Goal: Information Seeking & Learning: Learn about a topic

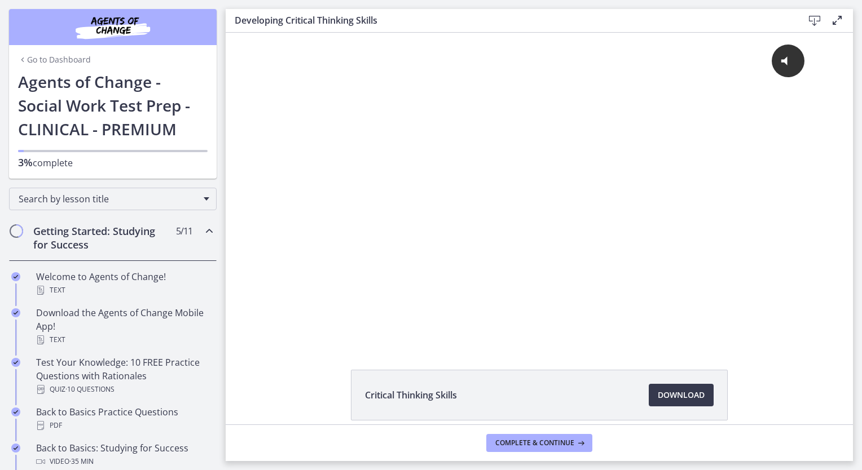
click at [821, 278] on div "Click for sound @keyframes VOLUME_SMALL_WAVE_FLASH { 0% { opacity: 0; } 33% { o…" at bounding box center [539, 188] width 627 height 311
click at [96, 234] on h2 "Getting Started: Studying for Success" at bounding box center [102, 237] width 138 height 27
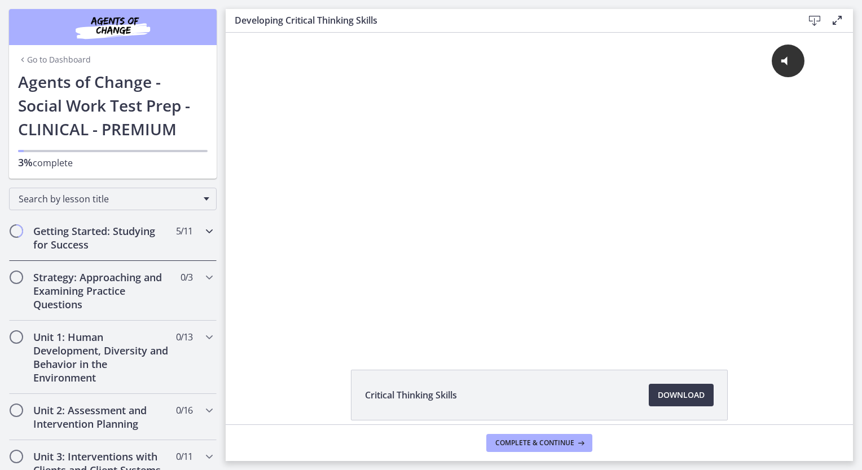
click at [96, 234] on h2 "Getting Started: Studying for Success" at bounding box center [102, 237] width 138 height 27
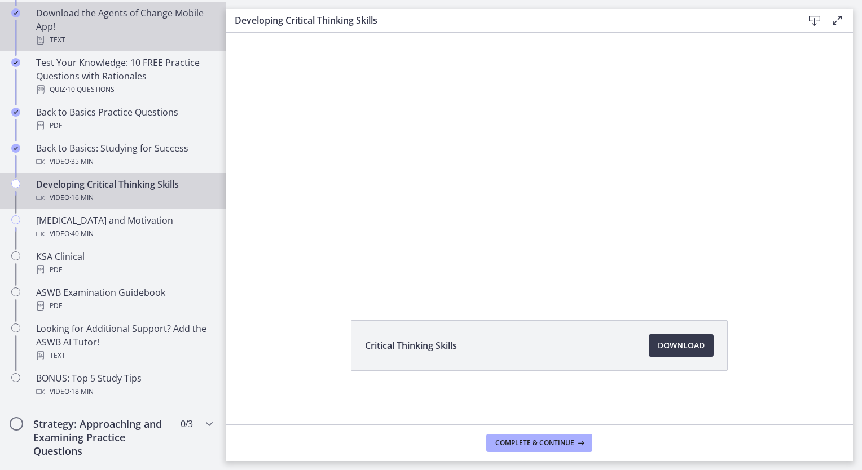
scroll to position [302, 0]
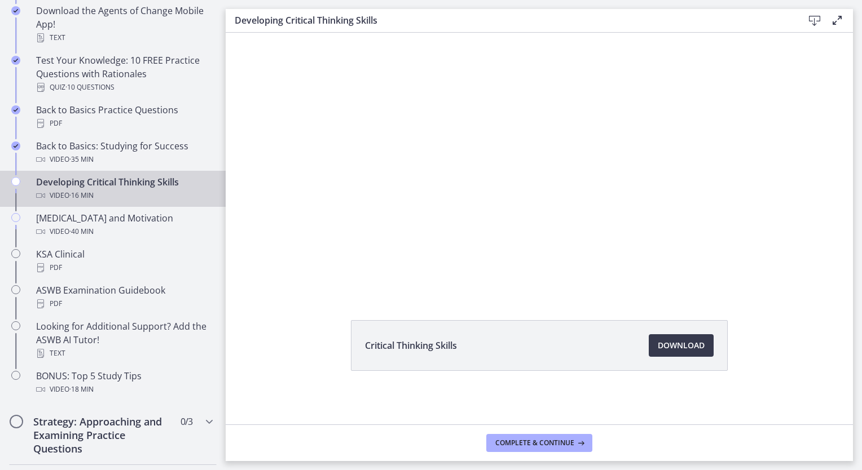
click at [136, 184] on div "Developing Critical Thinking Skills Video · 16 min" at bounding box center [124, 188] width 176 height 27
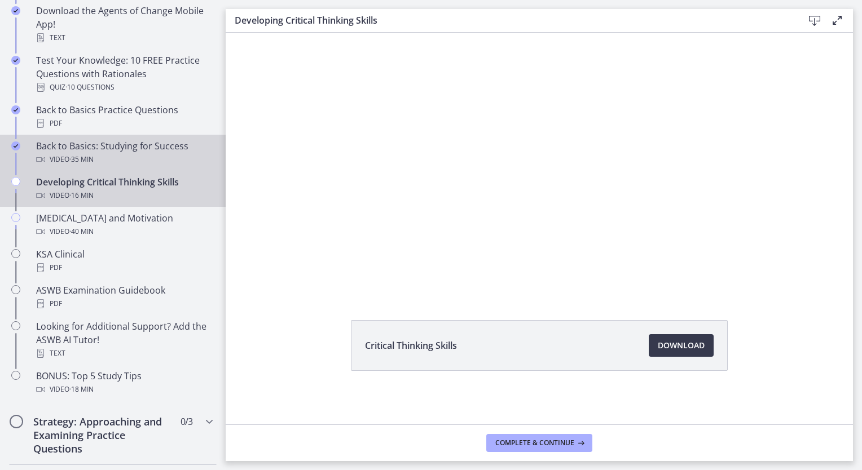
click at [113, 150] on div "Back to Basics: Studying for Success Video · 35 min" at bounding box center [124, 152] width 176 height 27
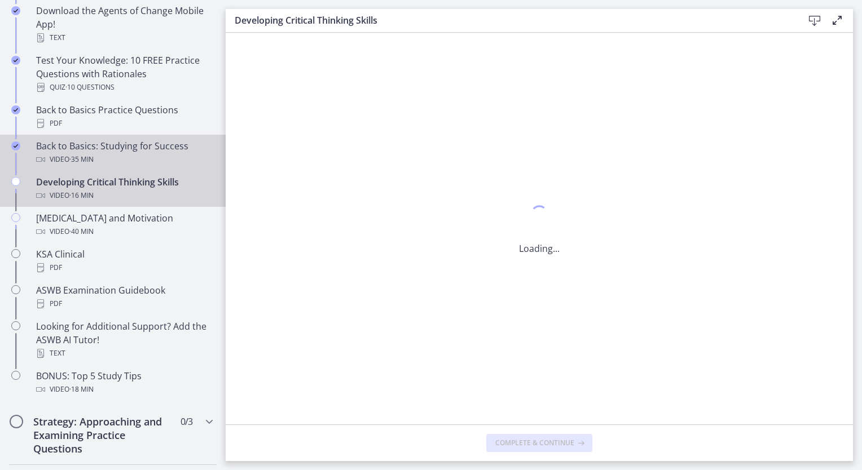
scroll to position [0, 0]
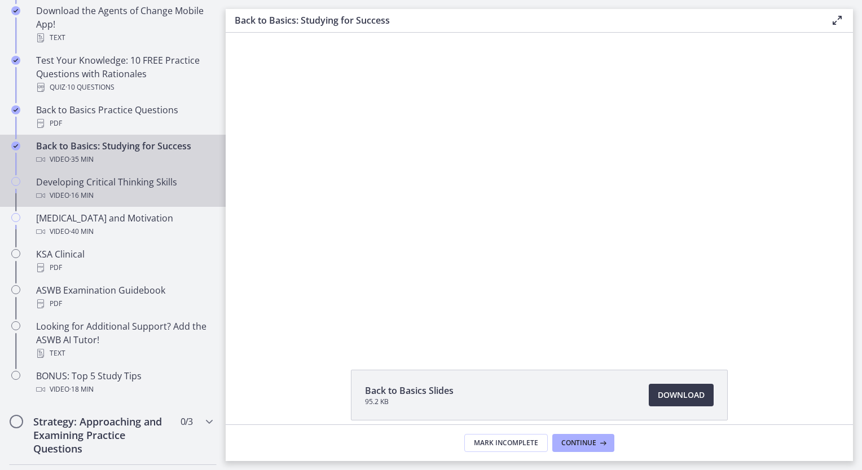
click at [120, 178] on div "Developing Critical Thinking Skills Video · 16 min" at bounding box center [124, 188] width 176 height 27
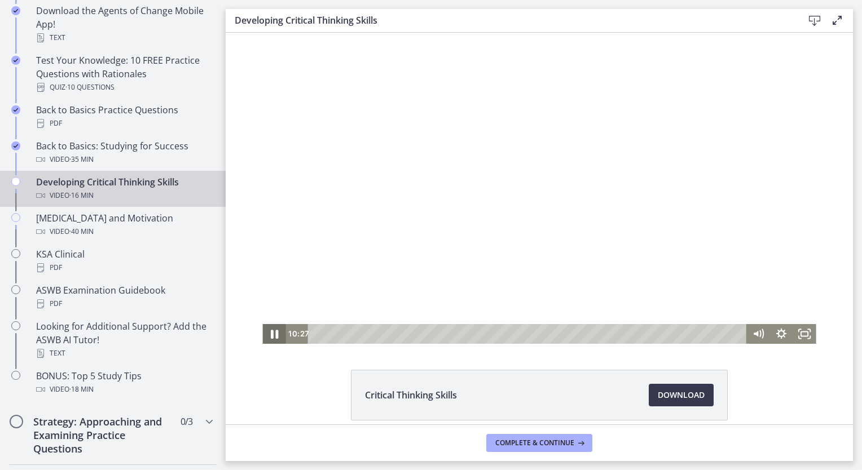
click at [271, 337] on icon "Pause" at bounding box center [274, 334] width 7 height 9
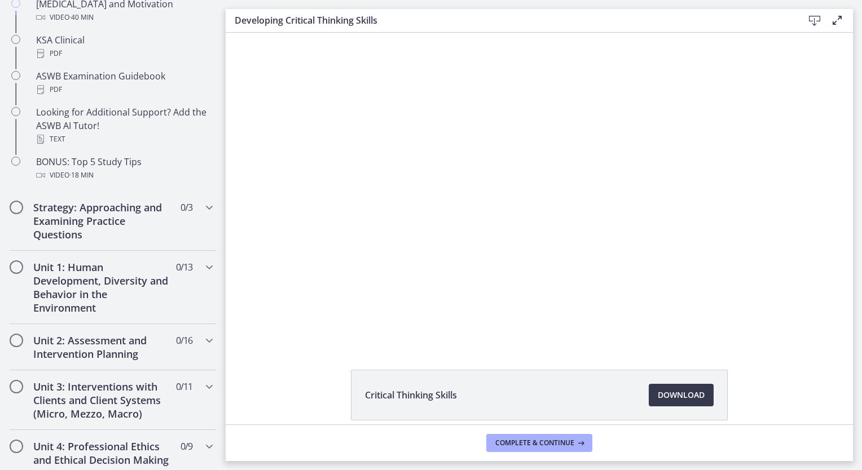
scroll to position [520, 0]
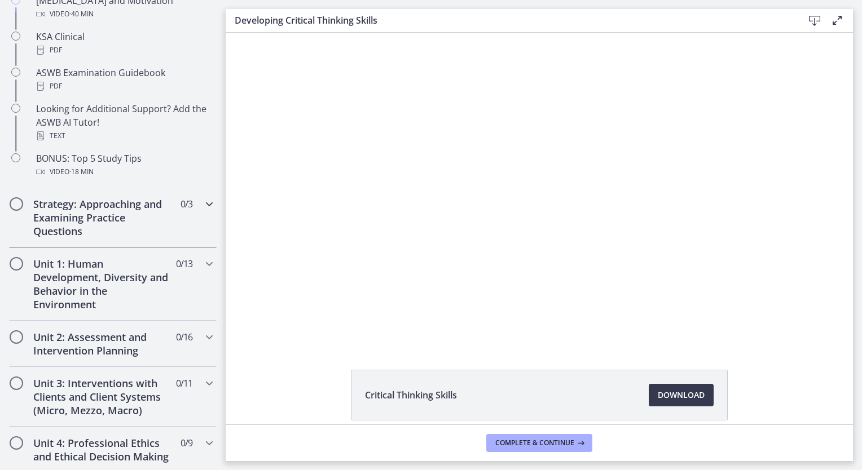
click at [72, 222] on h2 "Strategy: Approaching and Examining Practice Questions" at bounding box center [102, 217] width 138 height 41
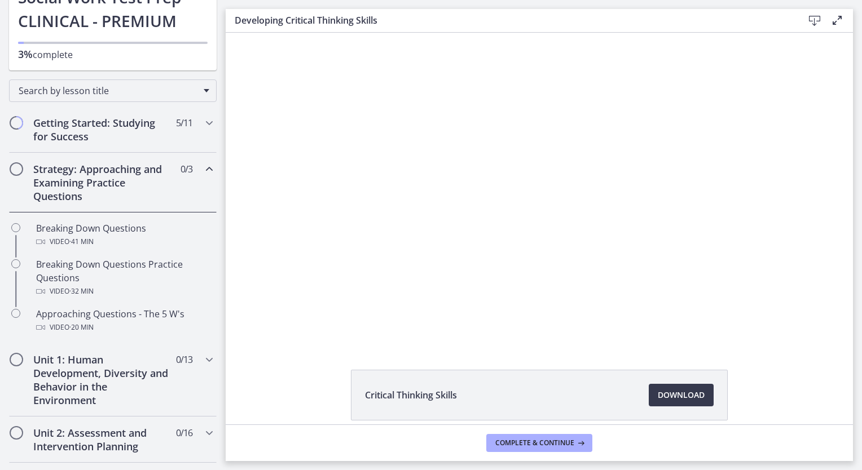
scroll to position [108, 0]
click at [206, 120] on icon "Chapters" at bounding box center [209, 123] width 14 height 14
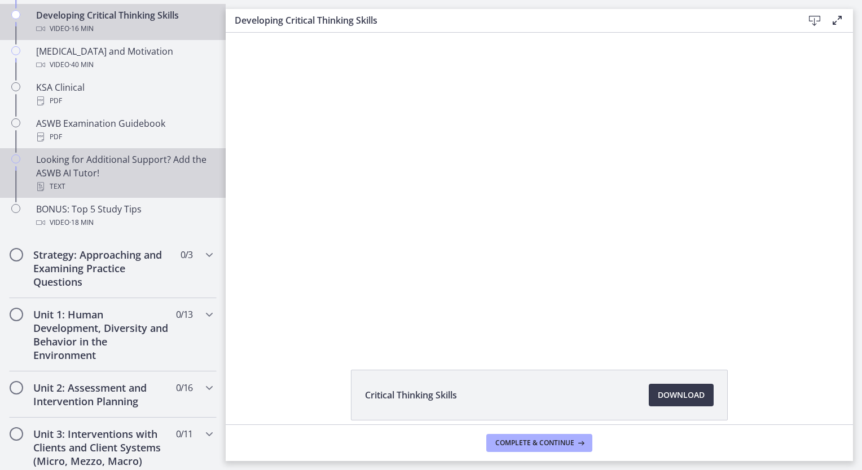
scroll to position [470, 0]
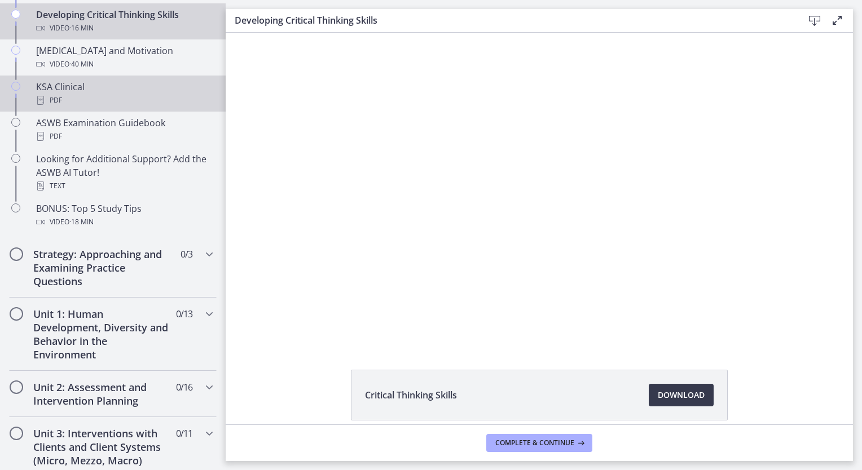
click at [99, 87] on div "KSA Clinical PDF" at bounding box center [124, 93] width 176 height 27
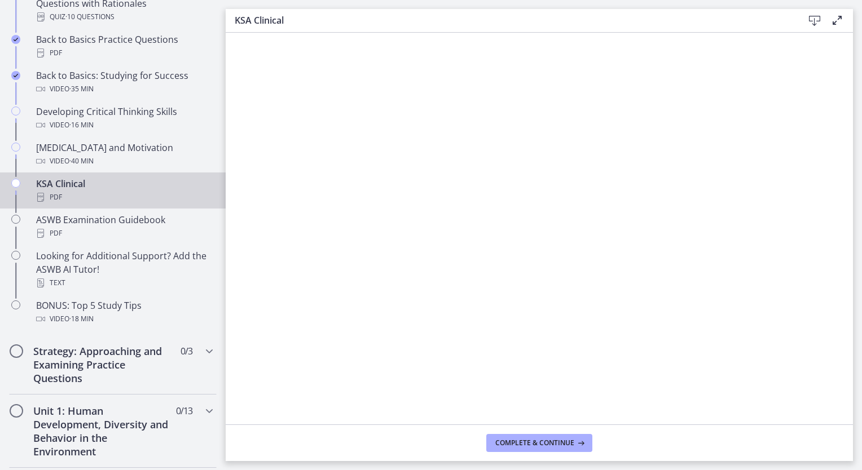
scroll to position [363, 0]
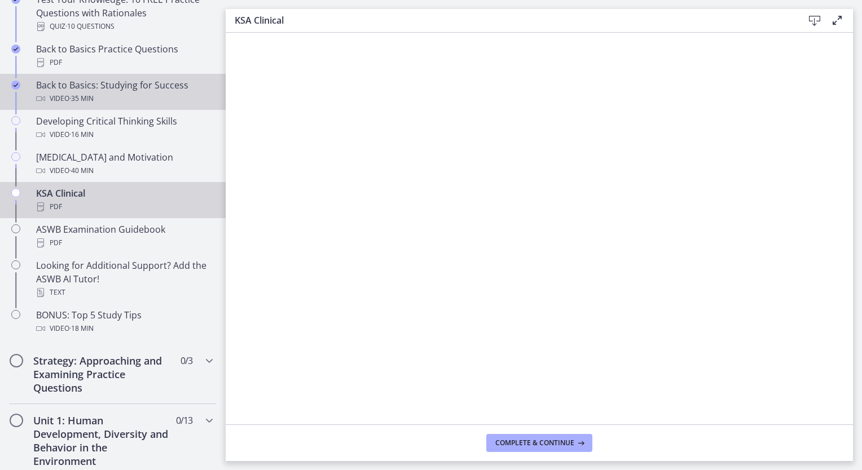
click at [100, 82] on div "Back to Basics: Studying for Success Video · 35 min" at bounding box center [124, 91] width 176 height 27
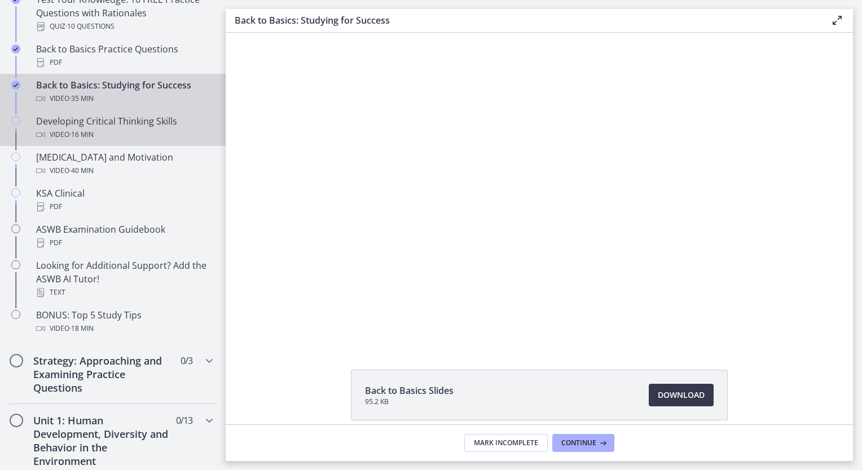
click at [100, 120] on div "Developing Critical Thinking Skills Video · 16 min" at bounding box center [124, 128] width 176 height 27
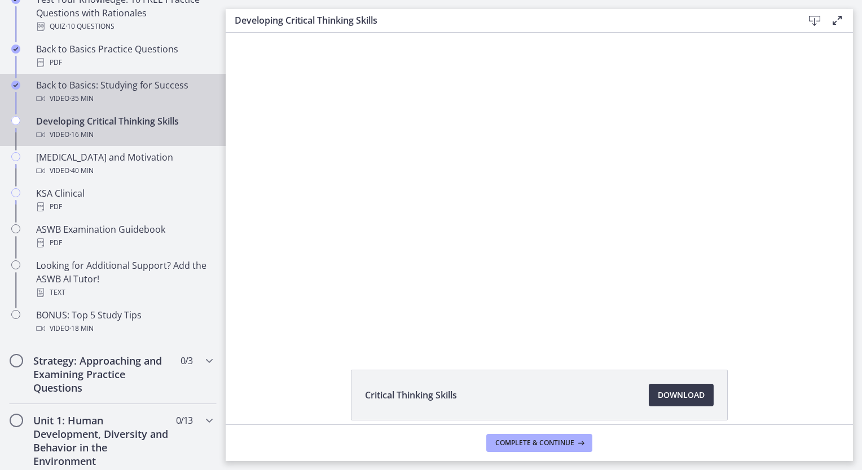
click at [98, 98] on div "Video · 35 min" at bounding box center [124, 99] width 176 height 14
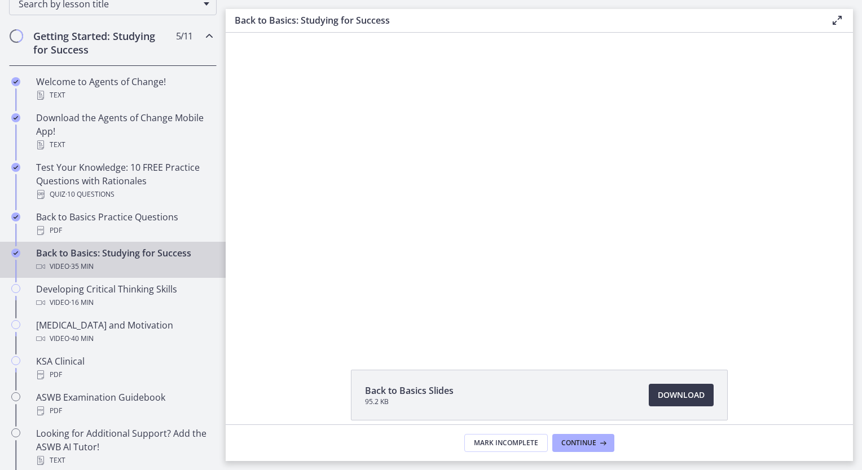
scroll to position [195, 0]
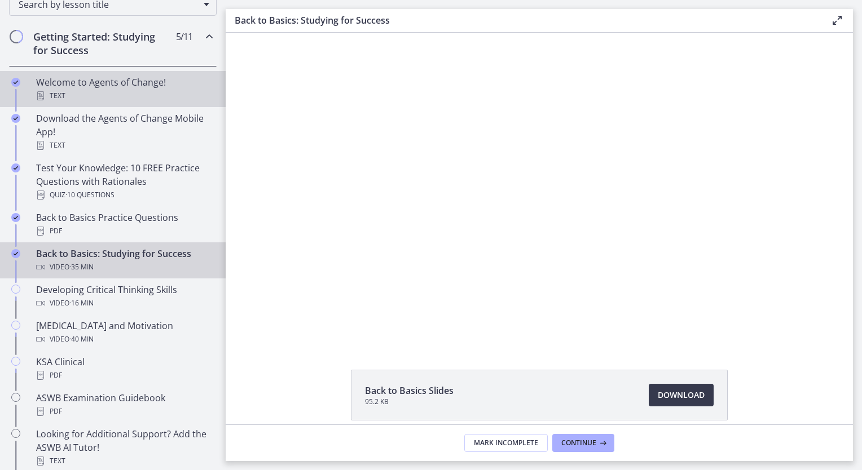
click at [95, 73] on link "Welcome to Agents of Change! Text" at bounding box center [113, 89] width 226 height 36
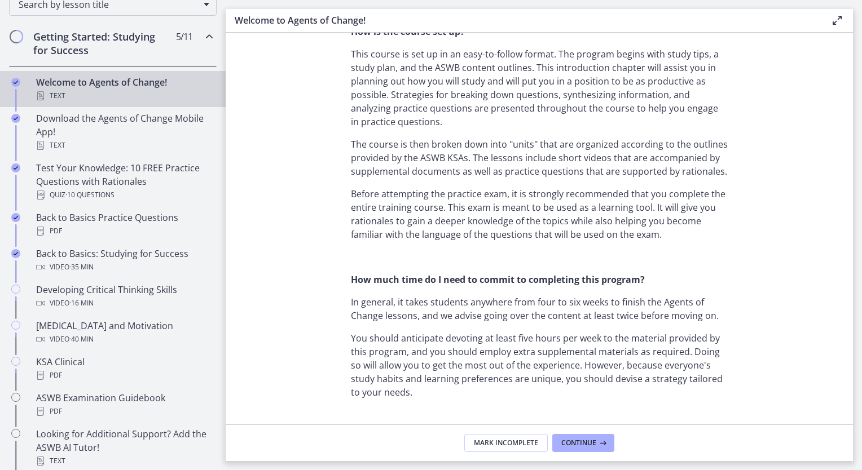
scroll to position [551, 0]
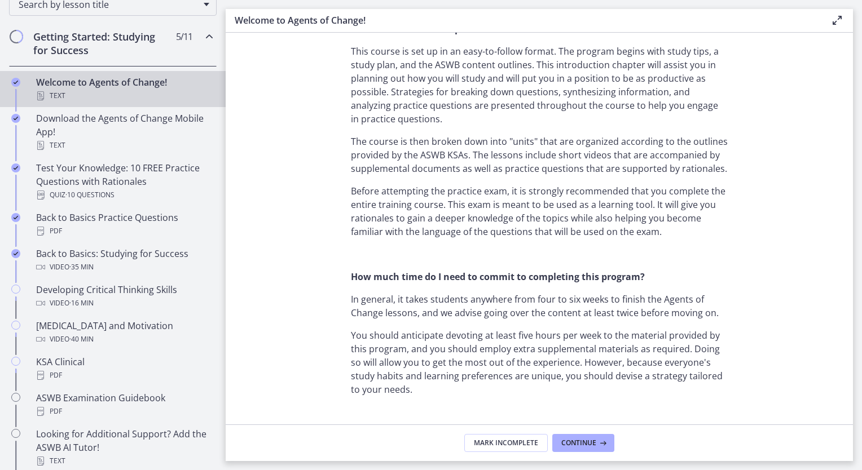
click at [512, 349] on p "You should anticipate devoting at least five hours per week to the material pro…" at bounding box center [539, 363] width 377 height 68
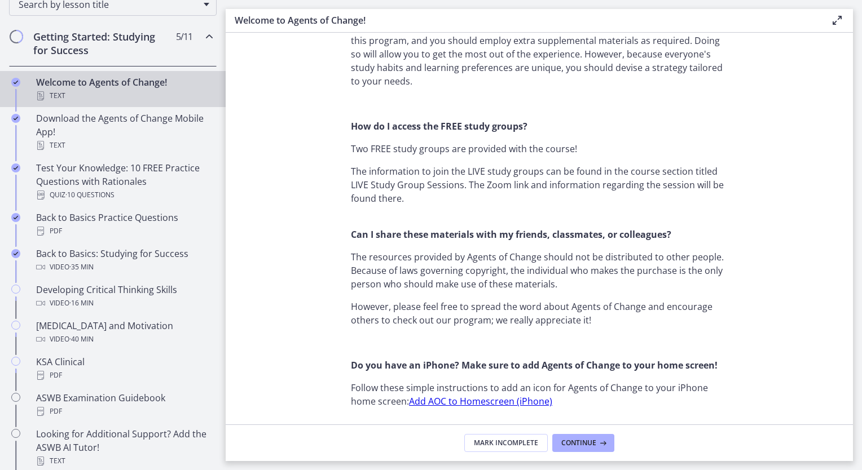
scroll to position [860, 0]
drag, startPoint x: 688, startPoint y: 118, endPoint x: 580, endPoint y: 191, distance: 130.0
click at [580, 191] on p "The information to join the LIVE study groups can be found in the course sectio…" at bounding box center [539, 191] width 377 height 54
click at [462, 197] on p "The information to join the LIVE study groups can be found in the course sectio…" at bounding box center [539, 191] width 377 height 54
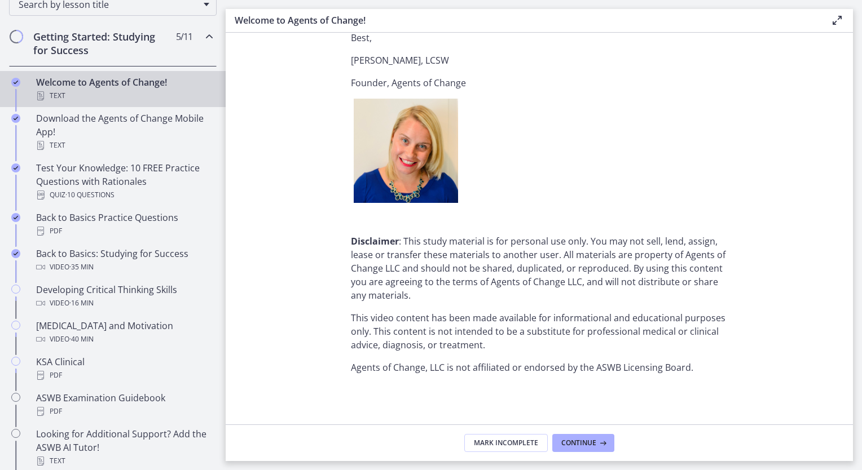
scroll to position [1365, 0]
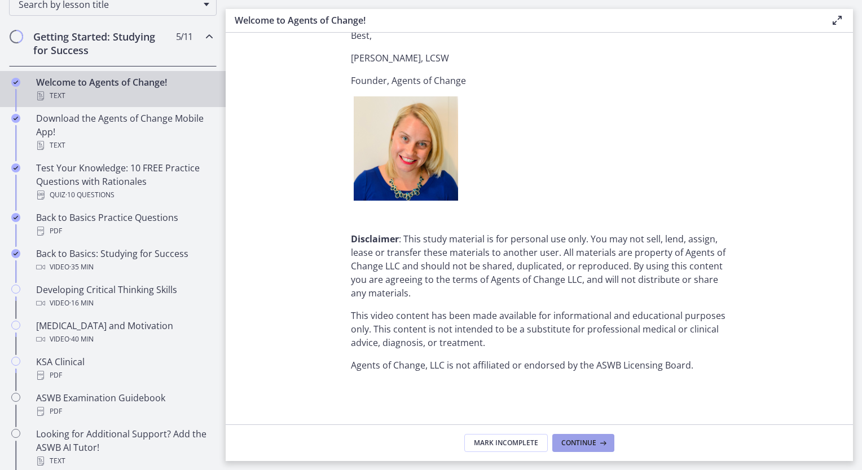
click at [566, 444] on span "Continue" at bounding box center [578, 443] width 35 height 9
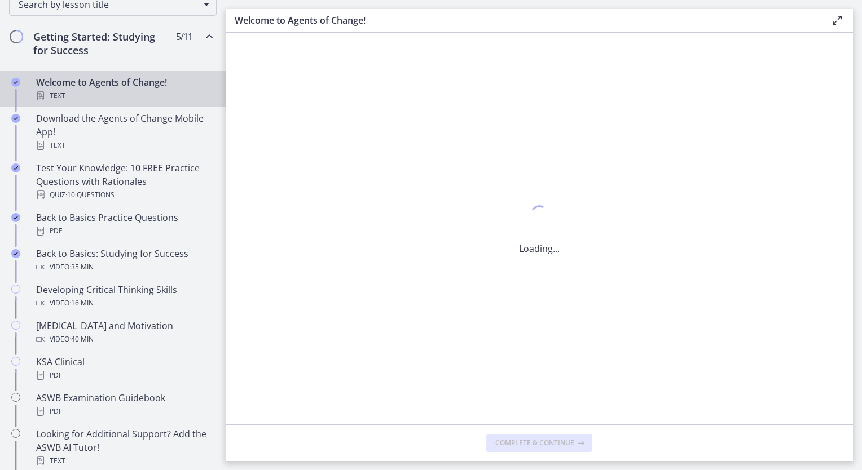
scroll to position [0, 0]
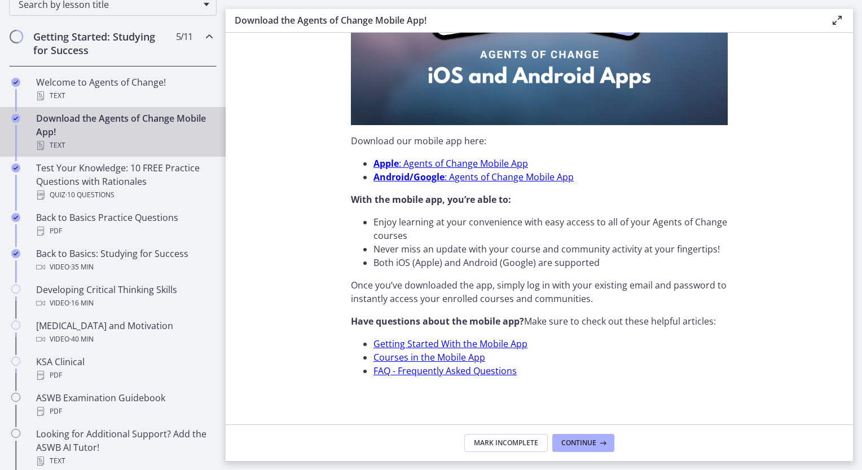
scroll to position [298, 0]
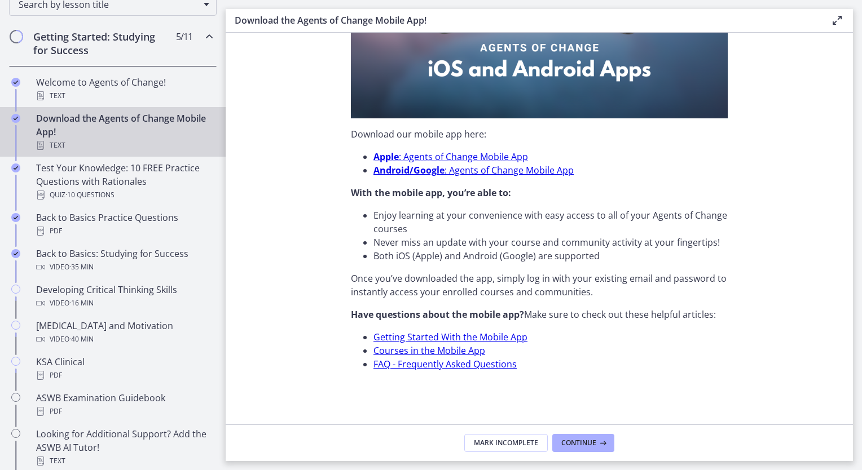
drag, startPoint x: 592, startPoint y: 439, endPoint x: 582, endPoint y: 419, distance: 21.9
drag, startPoint x: 582, startPoint y: 419, endPoint x: 593, endPoint y: 447, distance: 29.9
click at [593, 447] on span "Continue" at bounding box center [578, 443] width 35 height 9
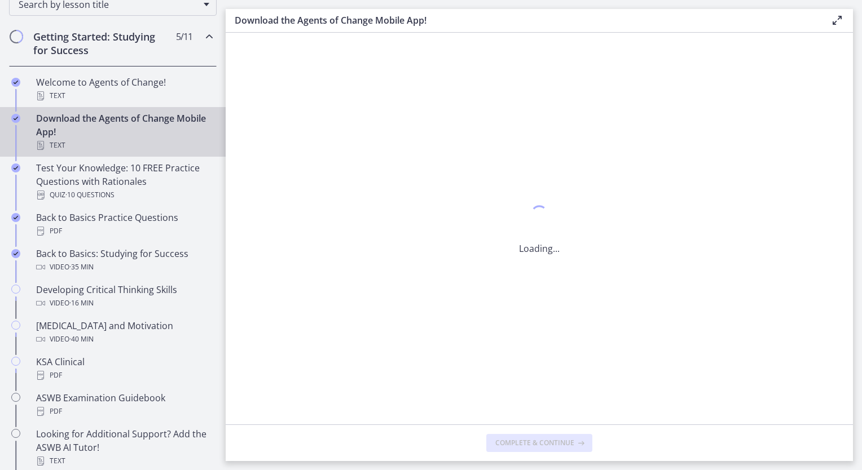
scroll to position [0, 0]
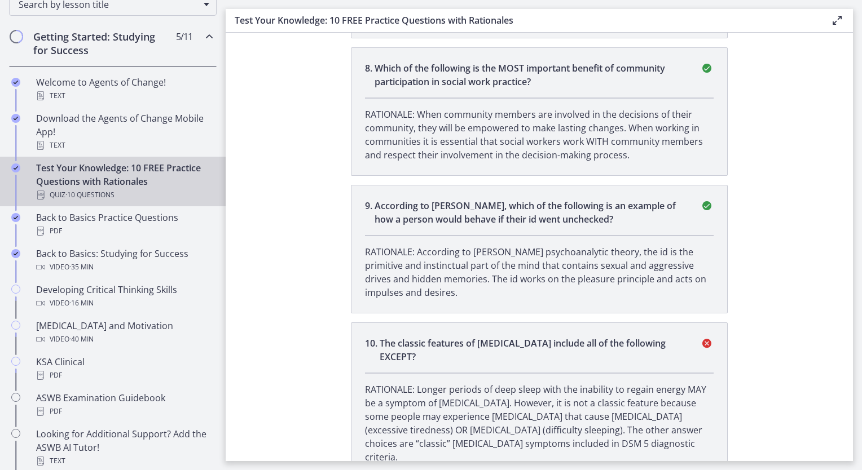
scroll to position [1574, 0]
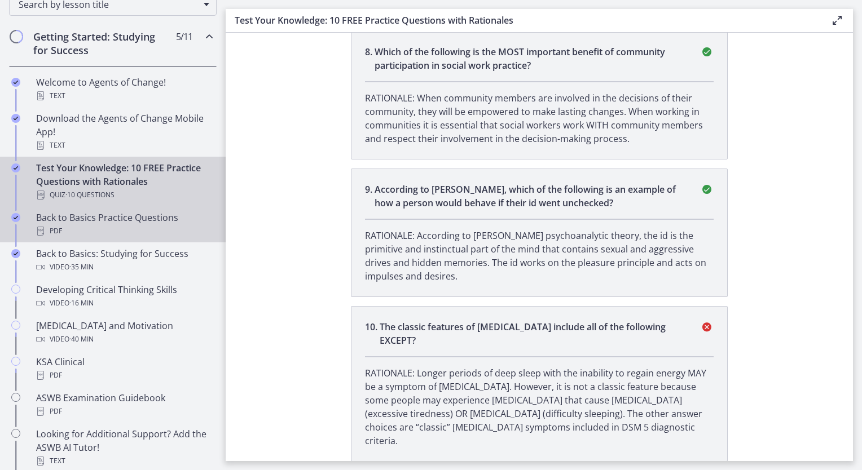
click at [138, 217] on div "Back to Basics Practice Questions PDF" at bounding box center [124, 224] width 176 height 27
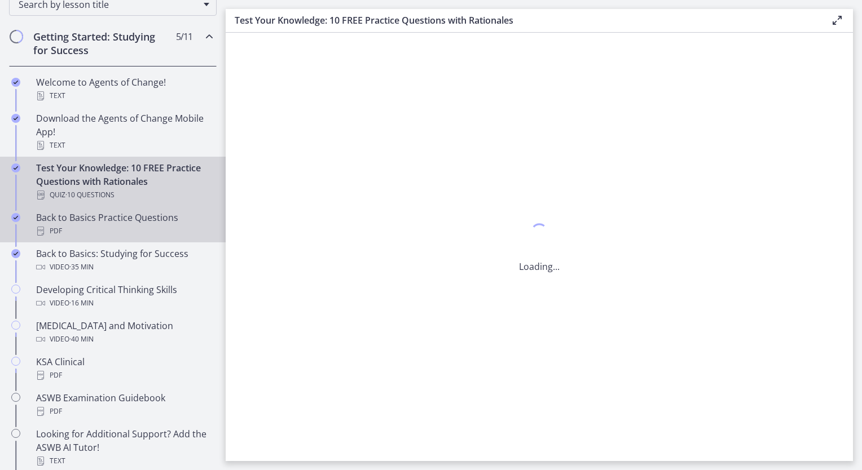
scroll to position [0, 0]
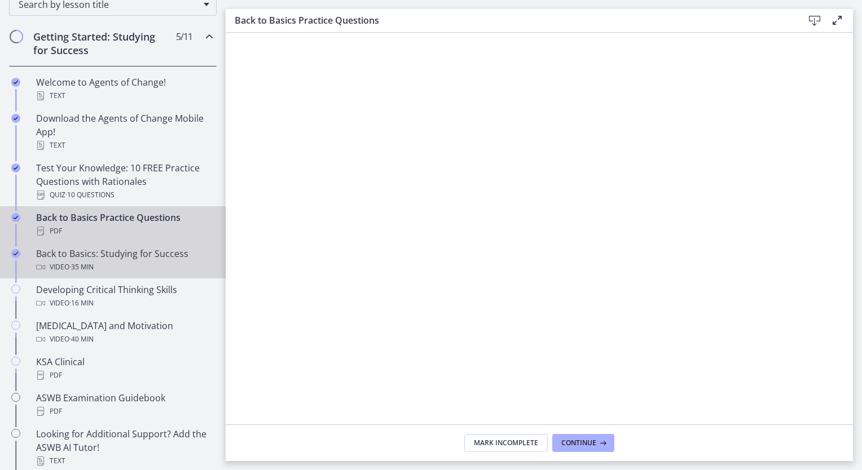
click at [87, 261] on span "· 35 min" at bounding box center [81, 268] width 24 height 14
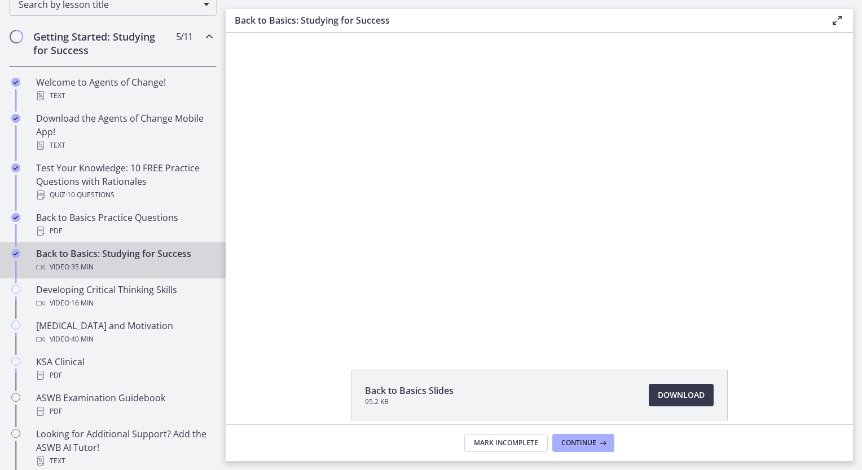
scroll to position [104, 0]
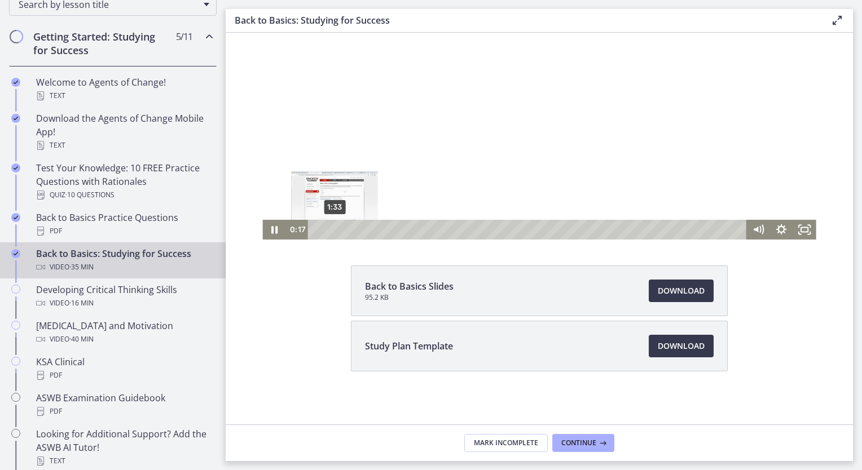
click at [332, 229] on div "1:33" at bounding box center [528, 230] width 425 height 20
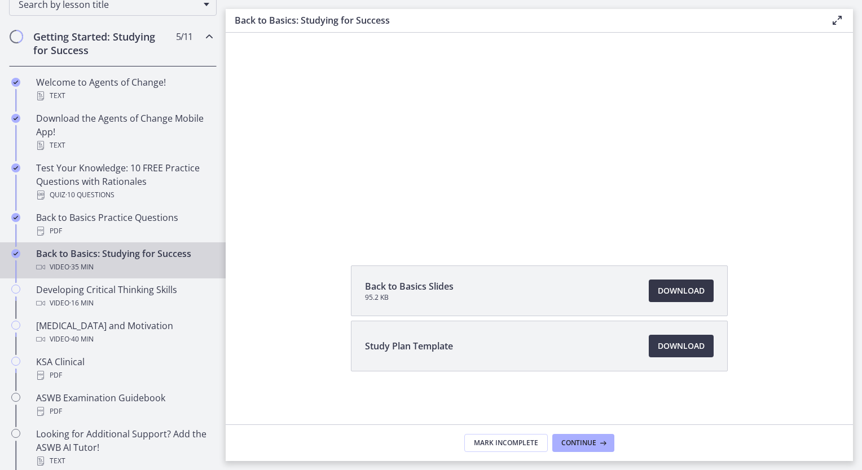
click at [689, 289] on span "Download Opens in a new window" at bounding box center [681, 291] width 47 height 14
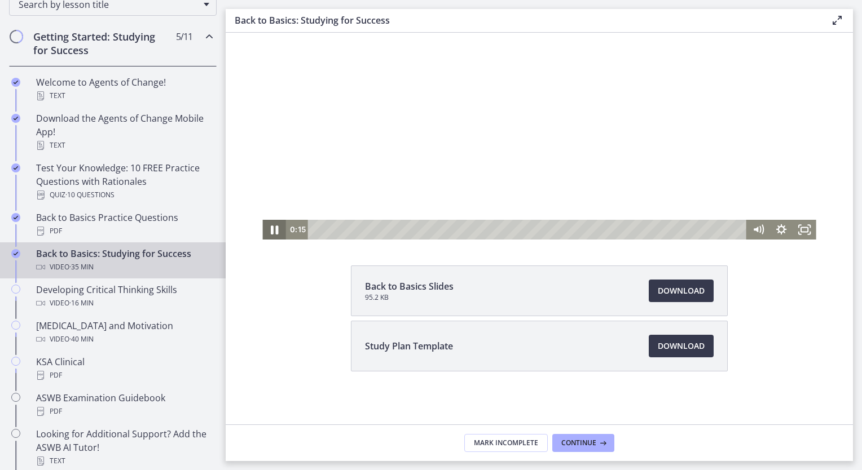
click at [271, 231] on icon "Pause" at bounding box center [274, 230] width 28 height 24
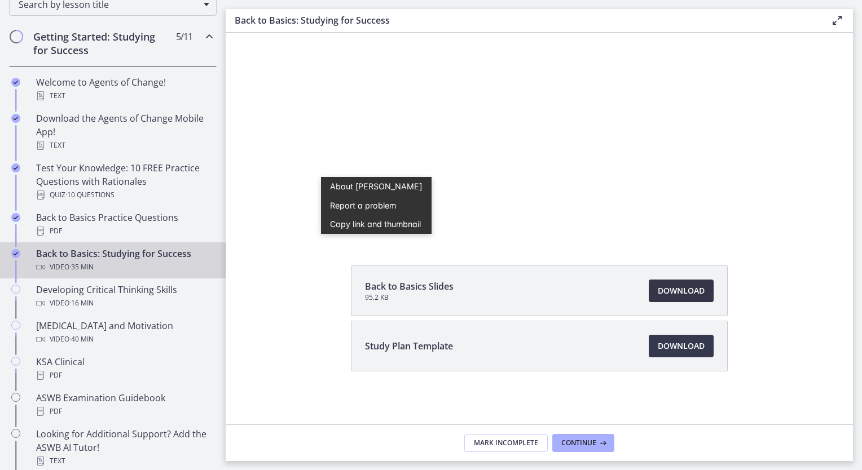
click at [667, 290] on span "Download Opens in a new window" at bounding box center [681, 291] width 47 height 14
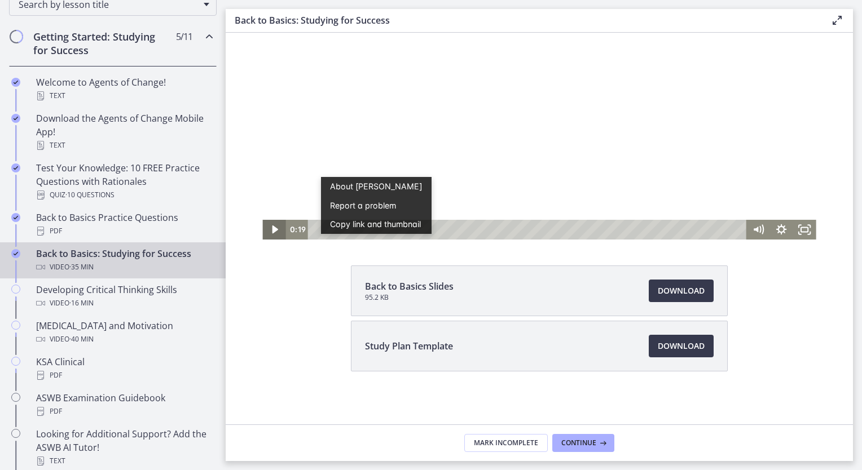
click at [271, 233] on icon "Play Video" at bounding box center [274, 230] width 23 height 20
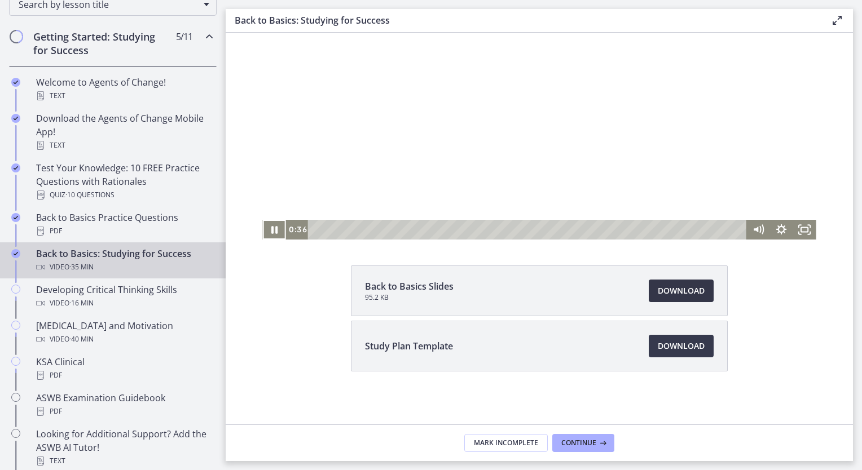
click at [664, 290] on span "Download Opens in a new window" at bounding box center [681, 291] width 47 height 14
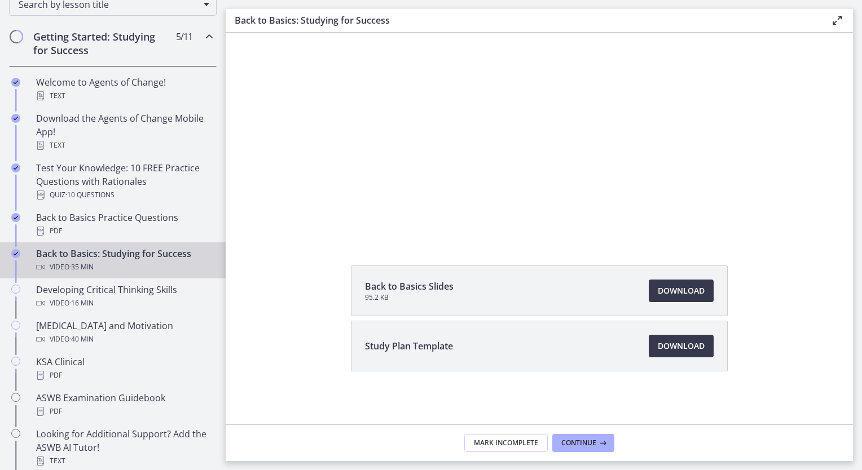
click at [677, 331] on li "Study Plan Template Download Opens in a new window" at bounding box center [539, 346] width 377 height 51
click at [679, 343] on span "Download Opens in a new window" at bounding box center [681, 347] width 47 height 14
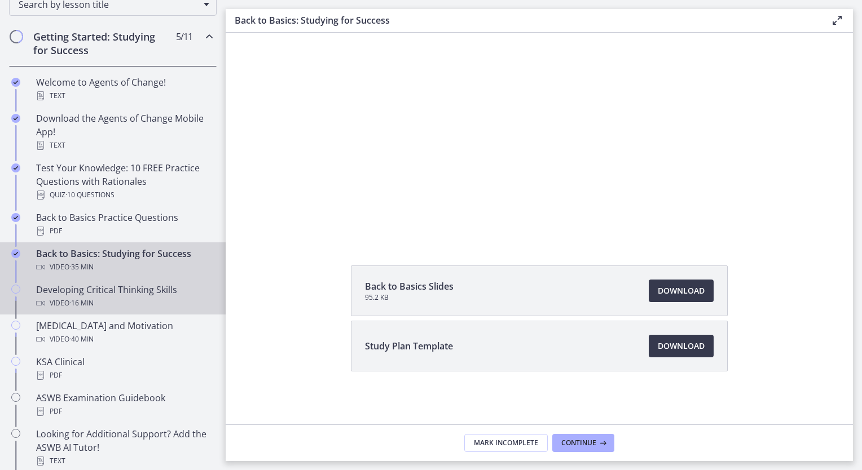
click at [124, 293] on div "Developing Critical Thinking Skills Video · 16 min" at bounding box center [124, 296] width 176 height 27
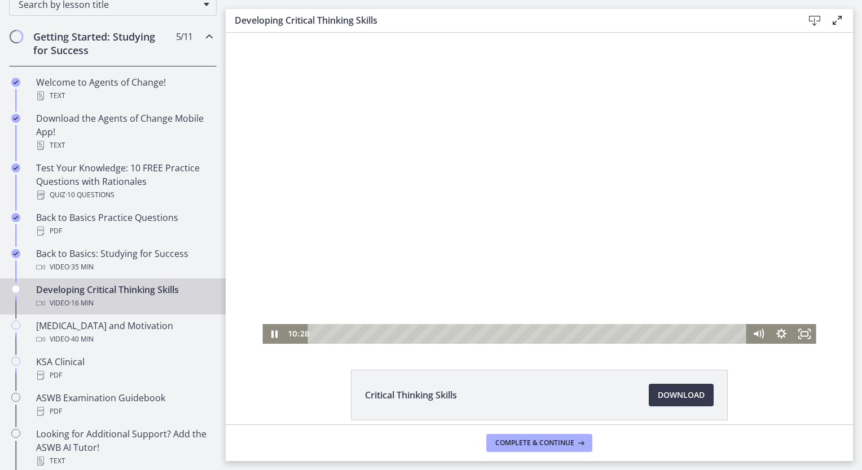
scroll to position [50, 0]
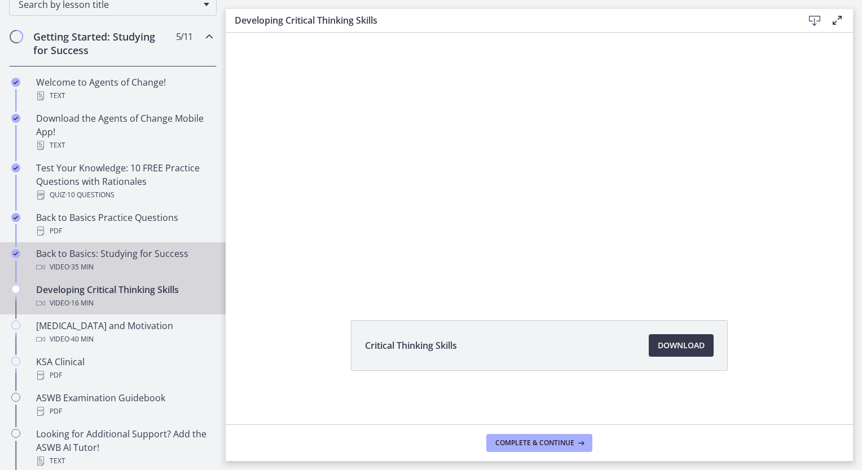
click at [107, 248] on div "Back to Basics: Studying for Success Video · 35 min" at bounding box center [124, 260] width 176 height 27
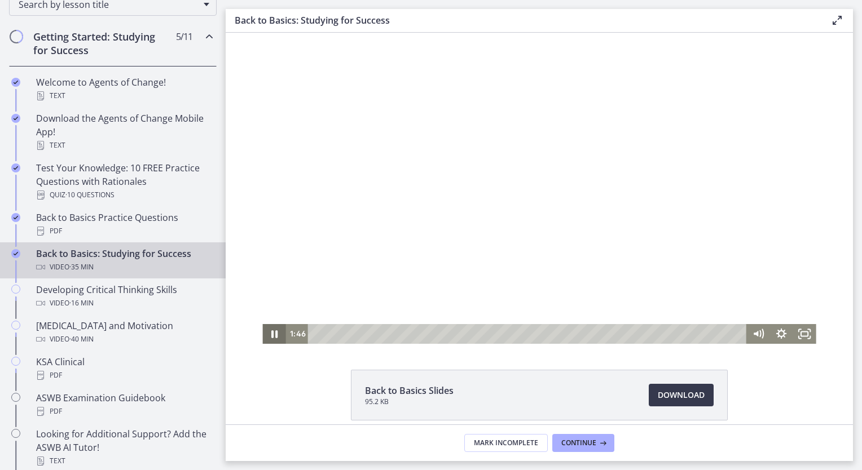
click at [265, 333] on icon "Pause" at bounding box center [273, 334] width 23 height 20
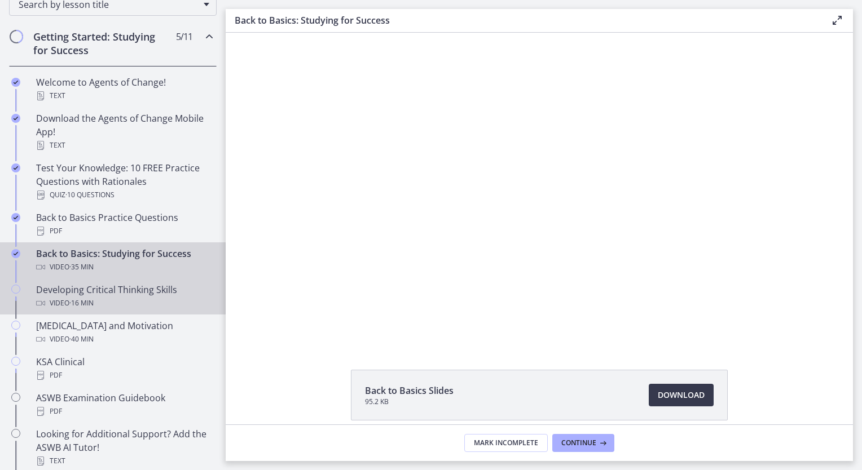
click at [112, 302] on div "Video · 16 min" at bounding box center [124, 304] width 176 height 14
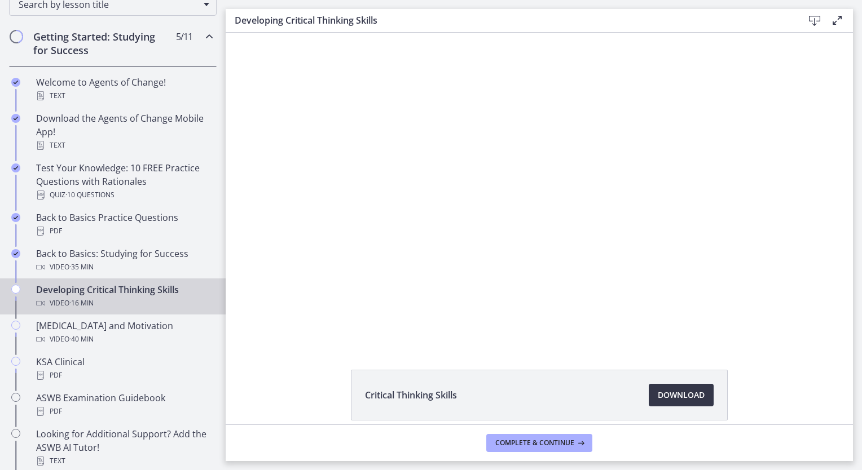
click at [687, 394] on span "Download Opens in a new window" at bounding box center [681, 396] width 47 height 14
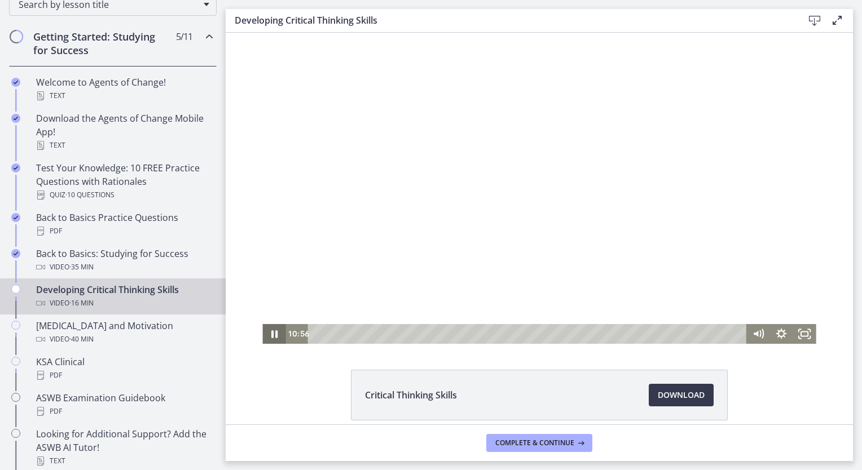
click at [270, 332] on icon "Pause" at bounding box center [273, 334] width 23 height 20
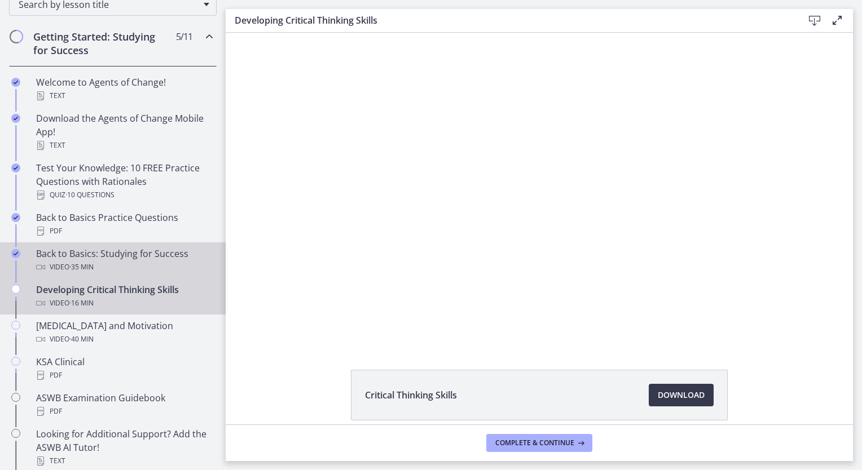
drag, startPoint x: 298, startPoint y: 347, endPoint x: 113, endPoint y: 253, distance: 207.9
click at [113, 253] on div "Back to Basics: Studying for Success Video · 35 min" at bounding box center [124, 260] width 176 height 27
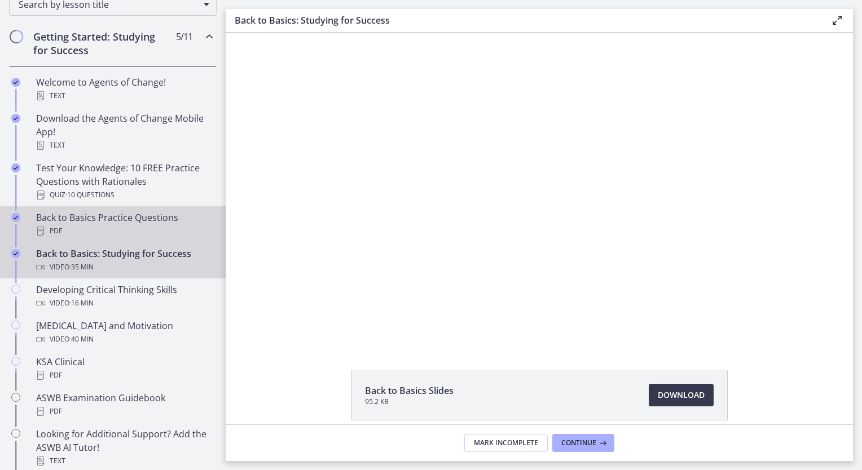
click at [99, 215] on div "Back to Basics Practice Questions PDF" at bounding box center [124, 224] width 176 height 27
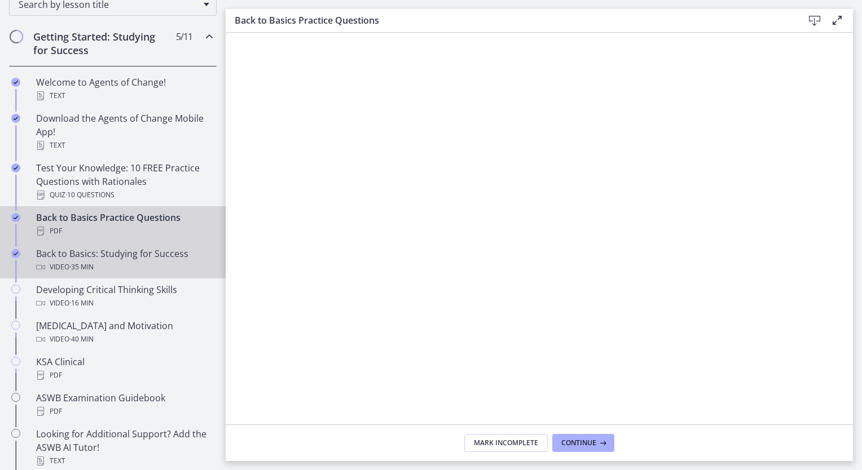
click at [98, 256] on div "Back to Basics: Studying for Success Video · 35 min" at bounding box center [124, 260] width 176 height 27
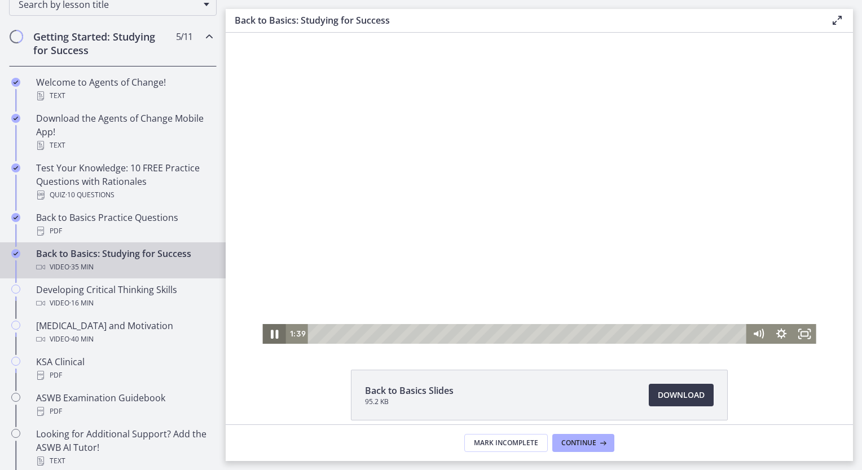
click at [271, 331] on icon "Pause" at bounding box center [274, 334] width 7 height 9
